Goal: Register for event/course: Sign up to attend an event or enroll in a course

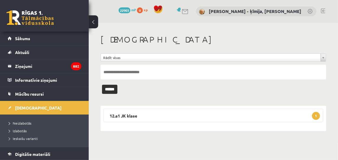
click at [217, 41] on h1 "[DEMOGRAPHIC_DATA]" at bounding box center [214, 40] width 226 height 10
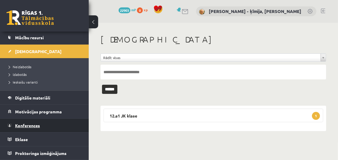
click at [34, 125] on span "Konferences" at bounding box center [27, 125] width 25 height 5
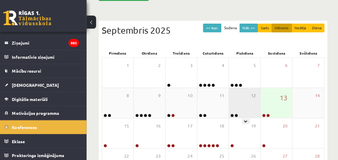
scroll to position [60, 0]
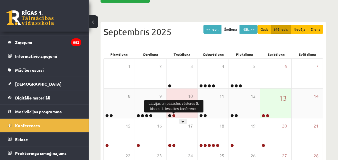
click at [174, 115] on link at bounding box center [174, 116] width 4 height 4
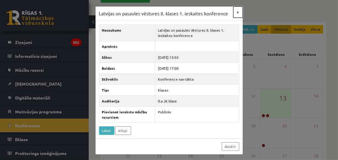
click at [238, 12] on button "×" at bounding box center [237, 12] width 9 height 11
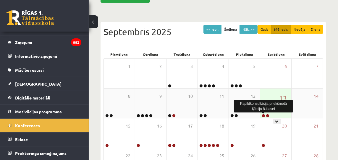
click at [264, 115] on link at bounding box center [264, 116] width 4 height 4
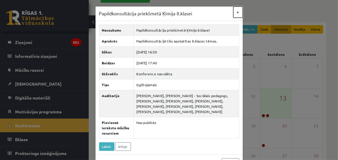
click at [238, 12] on button "×" at bounding box center [237, 12] width 9 height 11
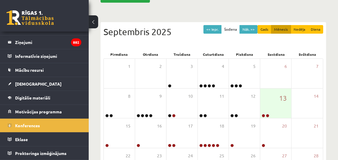
click at [230, 41] on div "<< Iepr. Šodiena Nāk. >> Gads Mēnesis Nedēļa Diena Septembris 2025" at bounding box center [214, 37] width 220 height 25
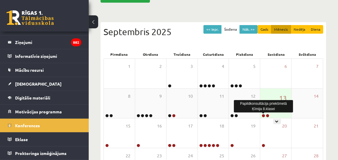
click at [264, 115] on link at bounding box center [264, 116] width 4 height 4
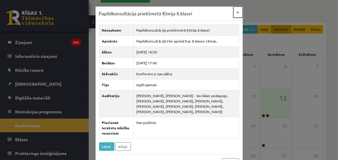
click at [238, 12] on button "×" at bounding box center [237, 12] width 9 height 11
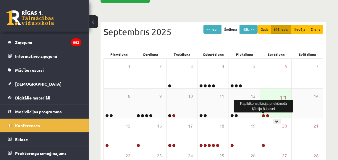
click at [264, 115] on link at bounding box center [264, 116] width 4 height 4
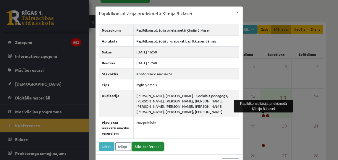
click at [149, 146] on link "Sākt konferenci" at bounding box center [148, 147] width 32 height 9
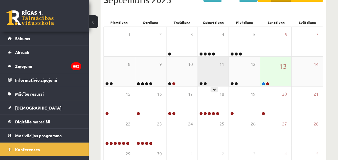
scroll to position [133, 0]
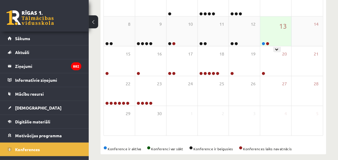
click at [264, 43] on link at bounding box center [264, 44] width 4 height 4
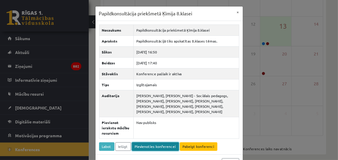
click at [152, 147] on link "Pievienoties konferencei" at bounding box center [155, 147] width 47 height 9
click at [155, 147] on link "Pievienoties konferencei" at bounding box center [155, 147] width 47 height 9
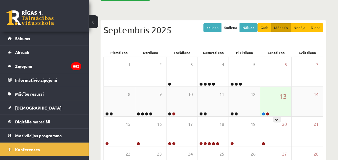
scroll to position [62, 0]
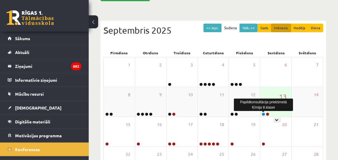
click at [263, 114] on link at bounding box center [264, 115] width 4 height 4
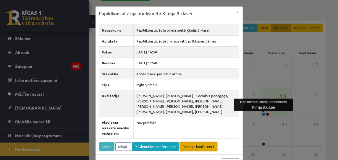
click at [196, 146] on link "Pabeigt konferenci" at bounding box center [199, 147] width 38 height 9
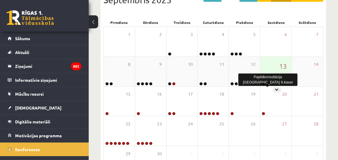
scroll to position [92, 0]
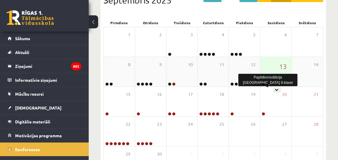
click at [268, 84] on link at bounding box center [268, 85] width 4 height 4
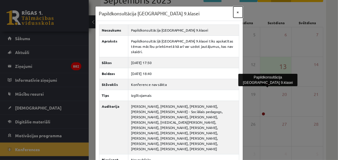
click at [239, 12] on button "×" at bounding box center [237, 12] width 9 height 11
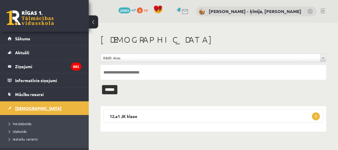
scroll to position [67, 0]
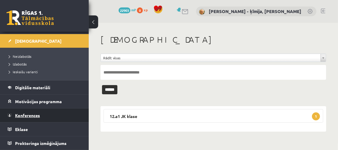
click at [27, 115] on span "Konferences" at bounding box center [27, 114] width 25 height 5
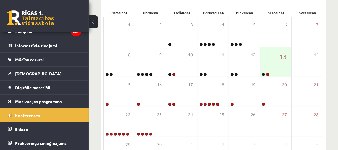
scroll to position [102, 0]
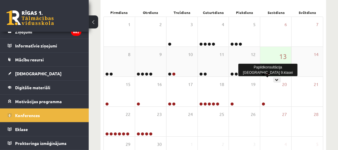
click at [269, 74] on link at bounding box center [268, 74] width 4 height 4
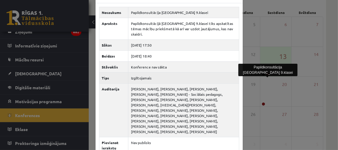
scroll to position [18, 0]
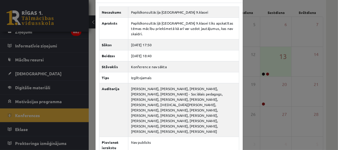
click at [283, 32] on div "Papildkonsultācija [GEOGRAPHIC_DATA] 9.klasei × Nosaukums Papildkonsultācija [G…" at bounding box center [169, 75] width 338 height 150
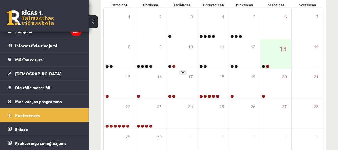
scroll to position [150, 0]
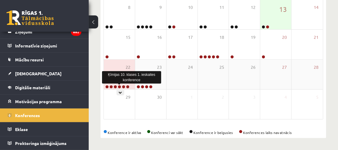
click at [120, 86] on link at bounding box center [120, 87] width 4 height 4
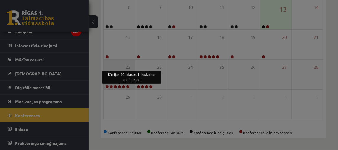
scroll to position [0, 0]
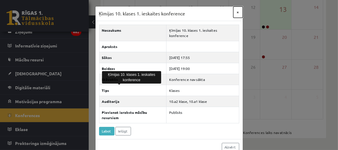
click at [238, 12] on button "×" at bounding box center [237, 12] width 9 height 11
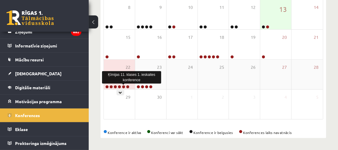
click at [122, 86] on link at bounding box center [124, 87] width 4 height 4
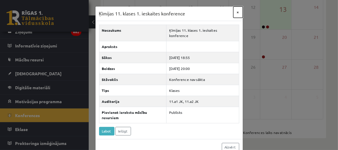
click at [238, 13] on button "×" at bounding box center [237, 12] width 9 height 11
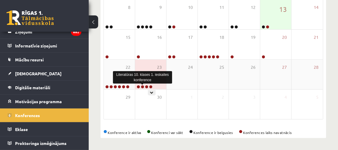
click at [143, 86] on link at bounding box center [143, 87] width 4 height 4
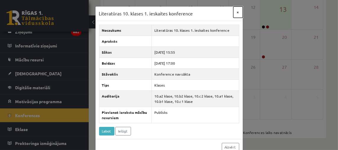
drag, startPoint x: 239, startPoint y: 11, endPoint x: 237, endPoint y: 16, distance: 4.9
click at [239, 11] on button "×" at bounding box center [237, 12] width 9 height 11
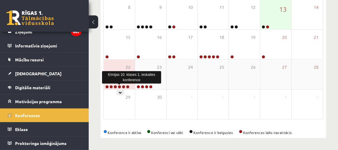
click at [120, 87] on link at bounding box center [120, 87] width 4 height 4
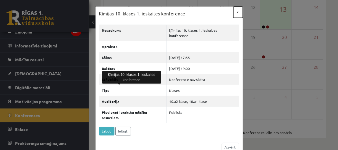
click at [238, 12] on button "×" at bounding box center [237, 12] width 9 height 11
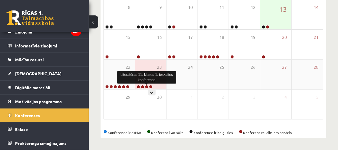
click at [147, 85] on link at bounding box center [147, 87] width 4 height 4
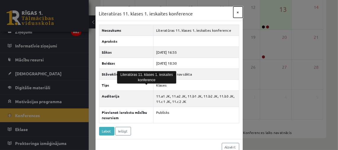
click at [238, 11] on button "×" at bounding box center [237, 12] width 9 height 11
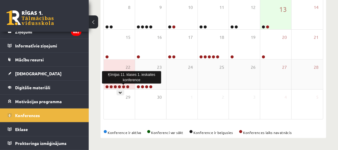
click at [123, 86] on link at bounding box center [124, 87] width 4 height 4
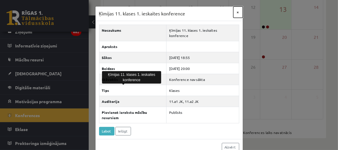
click at [238, 12] on button "×" at bounding box center [237, 12] width 9 height 11
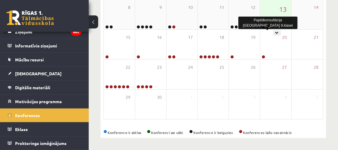
click at [269, 26] on link at bounding box center [268, 27] width 4 height 4
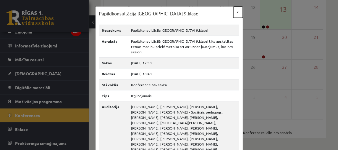
click at [238, 13] on button "×" at bounding box center [237, 12] width 9 height 11
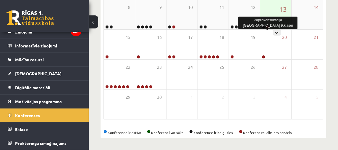
click at [268, 27] on link at bounding box center [268, 27] width 4 height 4
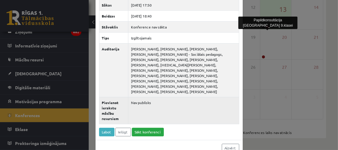
scroll to position [58, 0]
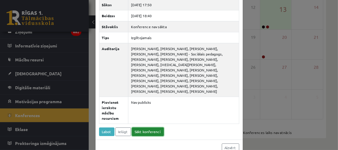
click at [152, 127] on link "Sākt konferenci" at bounding box center [148, 131] width 32 height 9
